Goal: Task Accomplishment & Management: Manage account settings

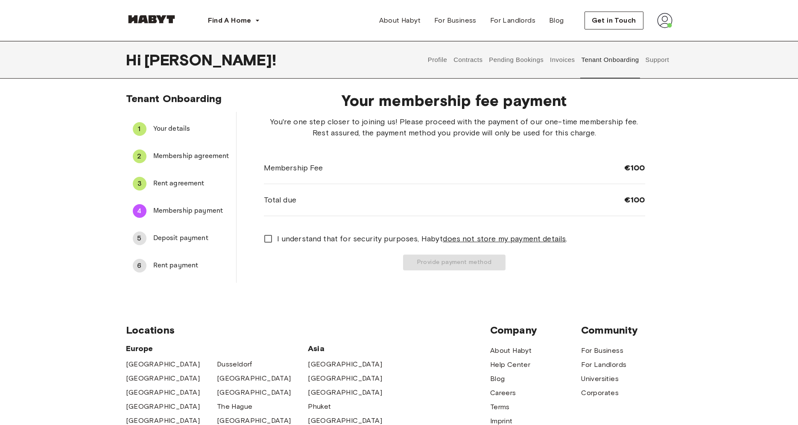
click at [557, 70] on button "Invoices" at bounding box center [562, 60] width 27 height 38
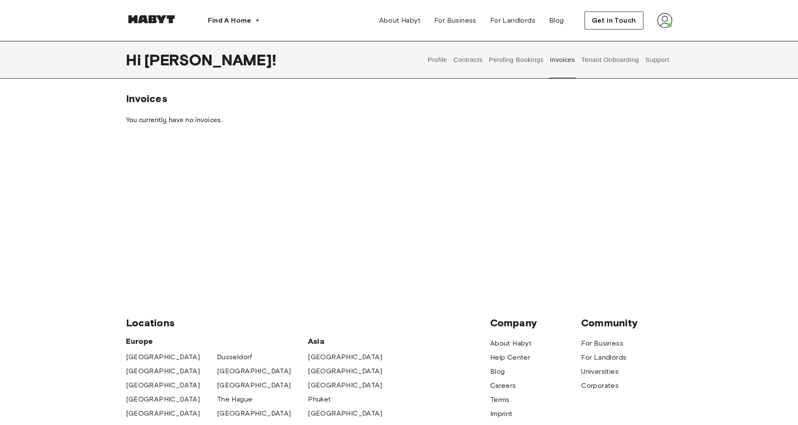
click at [530, 65] on button "Pending Bookings" at bounding box center [516, 60] width 57 height 38
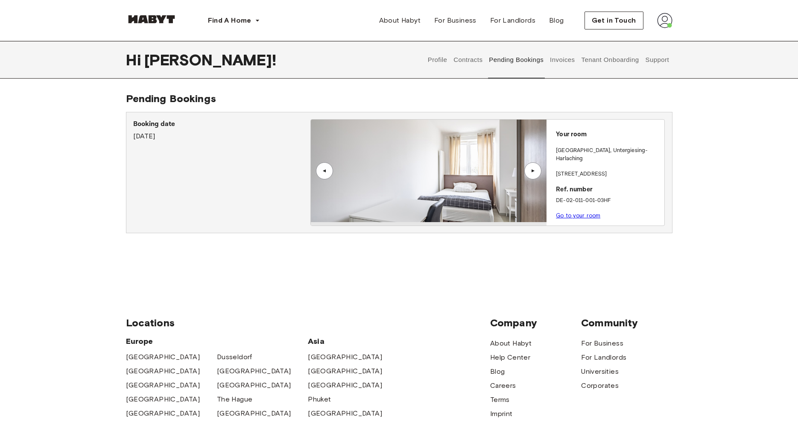
click at [537, 175] on div "▲" at bounding box center [532, 170] width 17 height 17
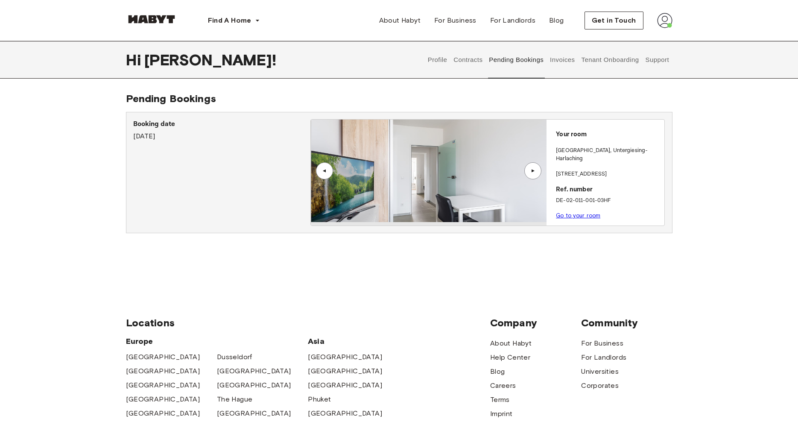
click at [537, 175] on div "▲" at bounding box center [532, 170] width 17 height 17
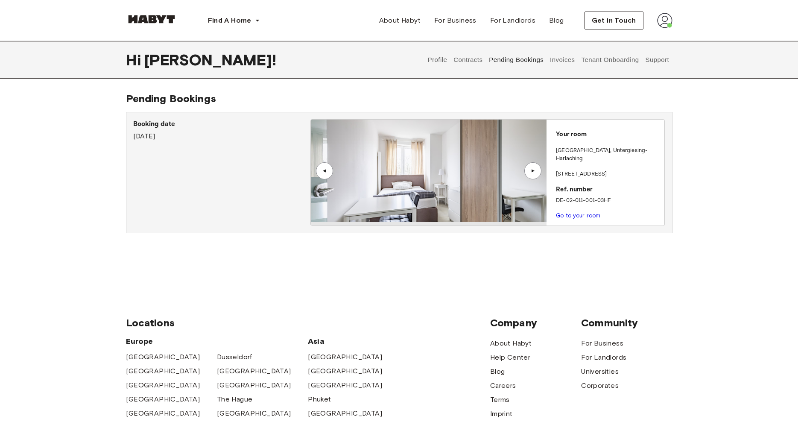
click at [537, 175] on div "▲" at bounding box center [532, 170] width 17 height 17
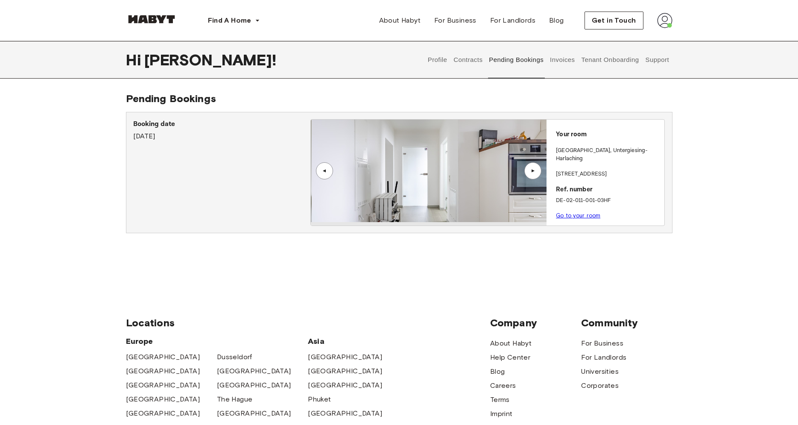
click at [537, 175] on div "▲" at bounding box center [532, 170] width 17 height 17
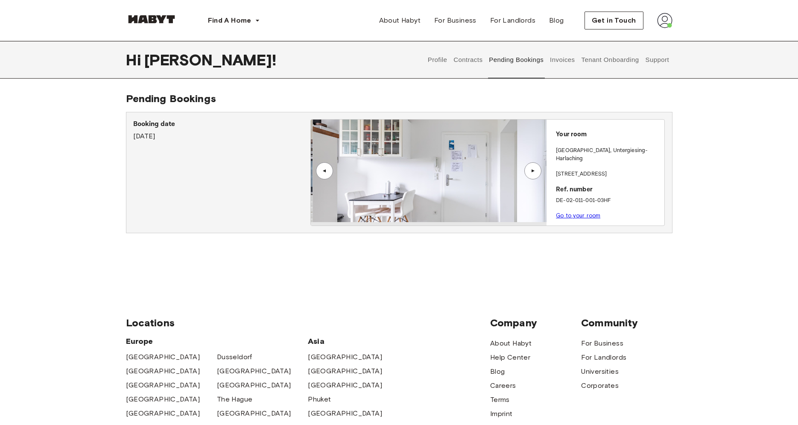
click at [461, 58] on button "Contracts" at bounding box center [468, 60] width 31 height 38
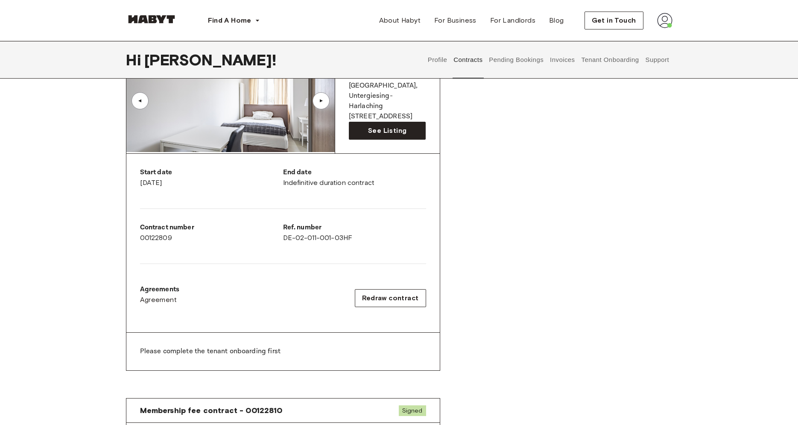
scroll to position [44, 0]
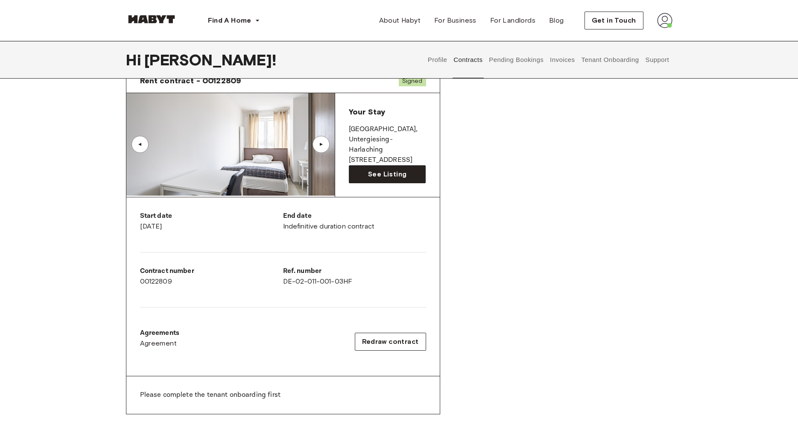
click at [431, 62] on button "Profile" at bounding box center [437, 60] width 22 height 38
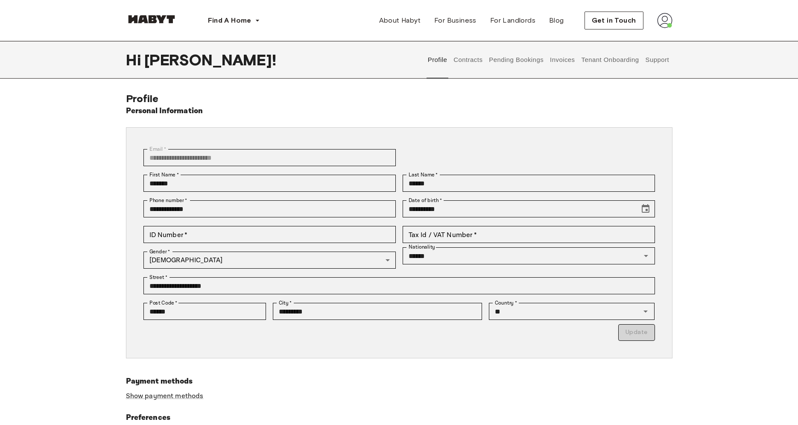
click at [585, 53] on button "Tenant Onboarding" at bounding box center [610, 60] width 60 height 38
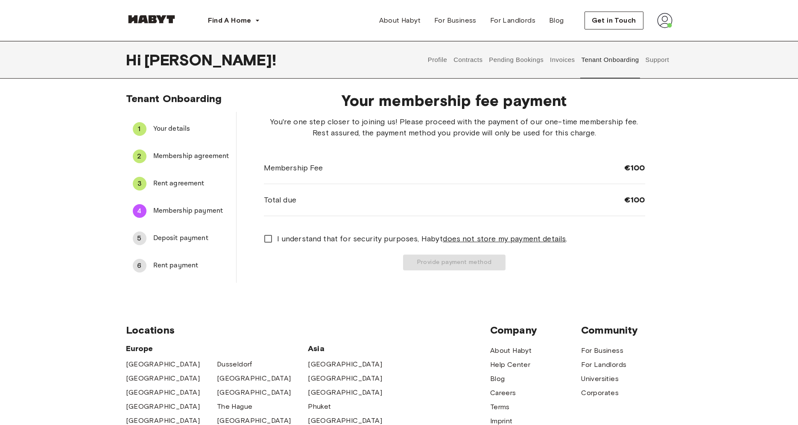
click at [664, 20] on img at bounding box center [664, 20] width 15 height 15
click at [643, 38] on span "Profile" at bounding box center [638, 40] width 21 height 10
